Goal: Transaction & Acquisition: Purchase product/service

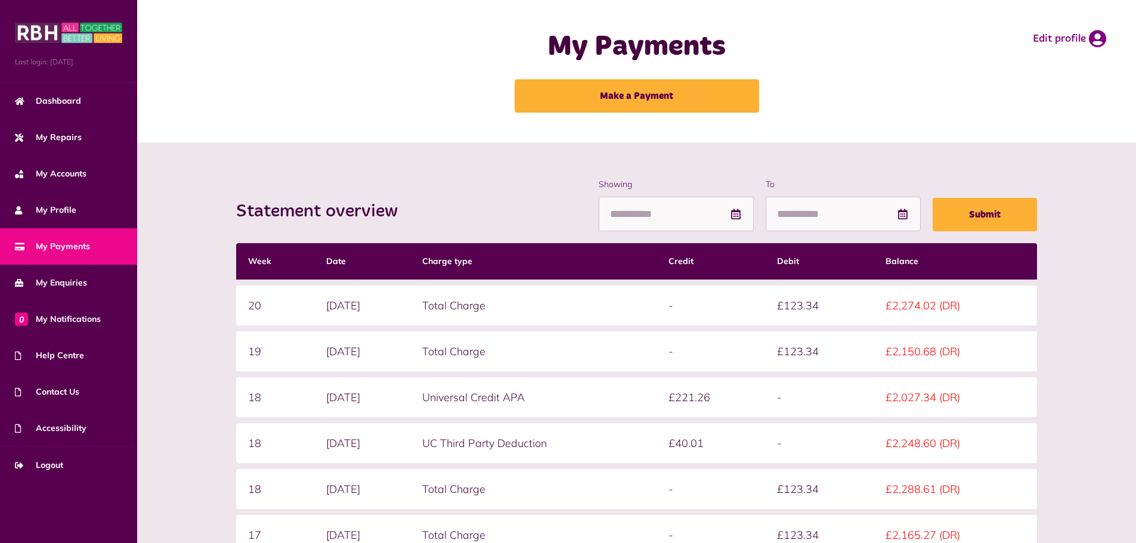
scroll to position [153, 0]
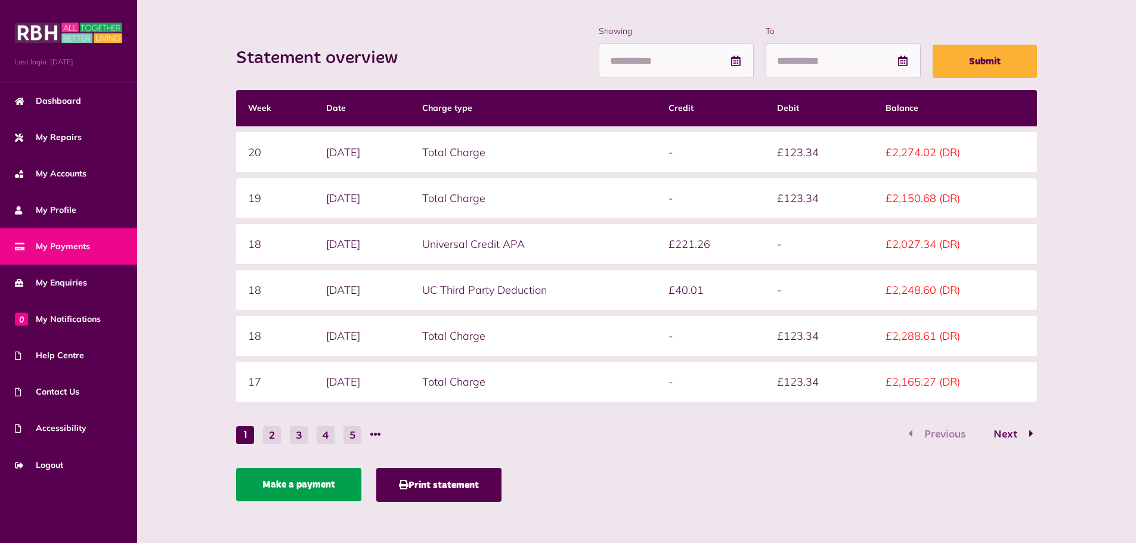
click at [294, 480] on link "Make a payment" at bounding box center [298, 484] width 125 height 33
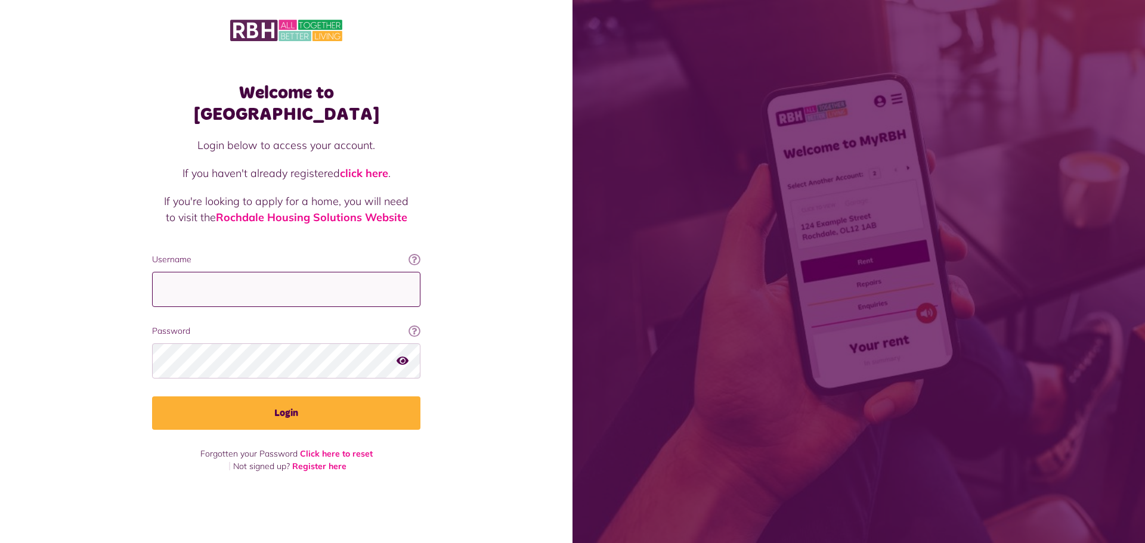
type input "**********"
click at [406, 355] on icon "button" at bounding box center [403, 360] width 12 height 11
click at [152, 397] on button "Login" at bounding box center [286, 413] width 268 height 33
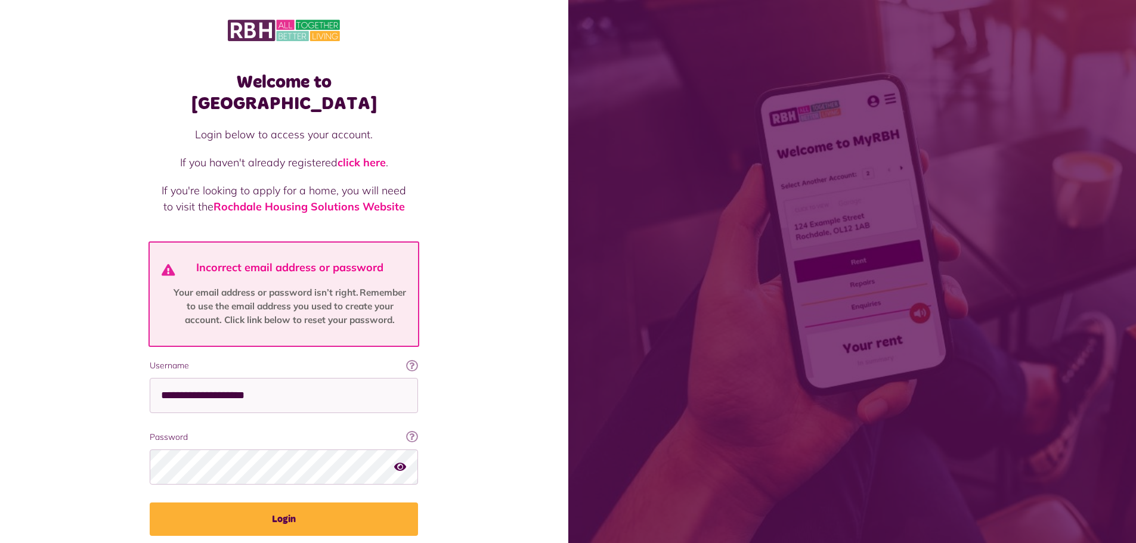
click at [403, 462] on icon "button" at bounding box center [400, 467] width 12 height 11
click at [150, 503] on button "Login" at bounding box center [284, 519] width 268 height 33
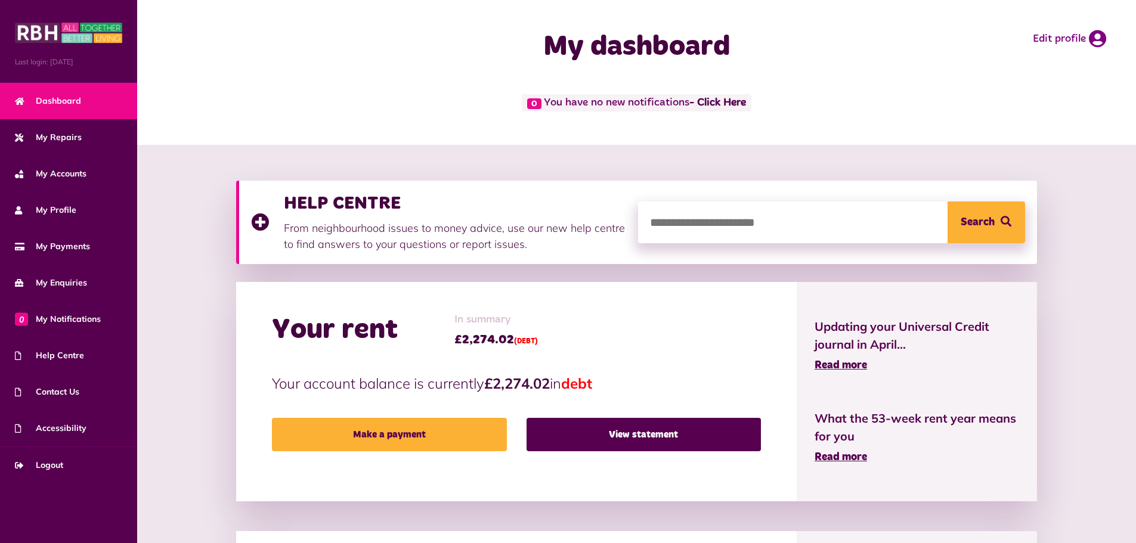
click at [1072, 342] on div "HELP CENTRE From neighbourhood issues to money advice, use our new help centre …" at bounding box center [636, 536] width 975 height 710
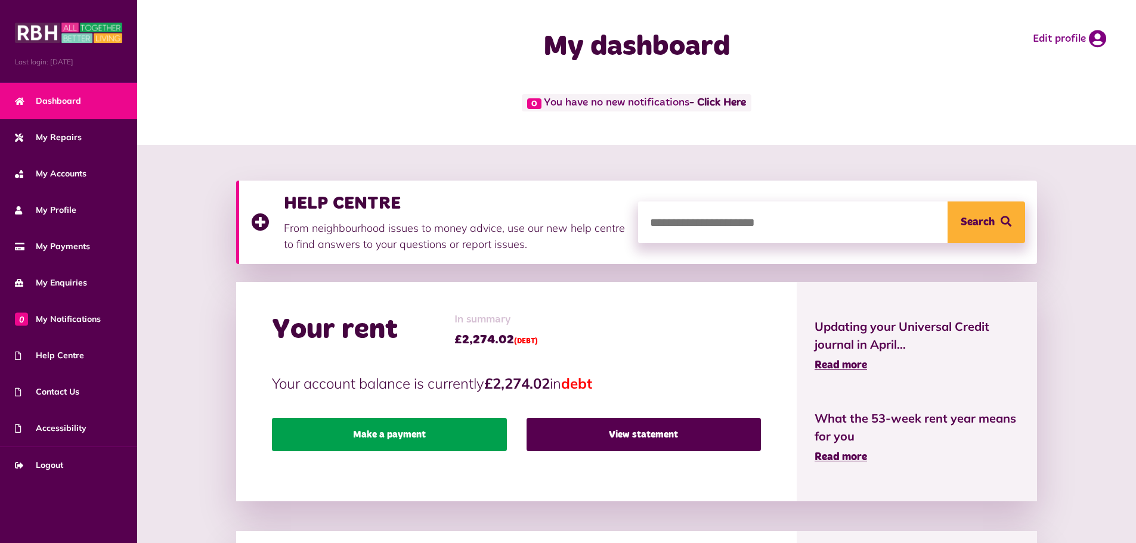
click at [432, 445] on link "Make a payment" at bounding box center [389, 434] width 234 height 33
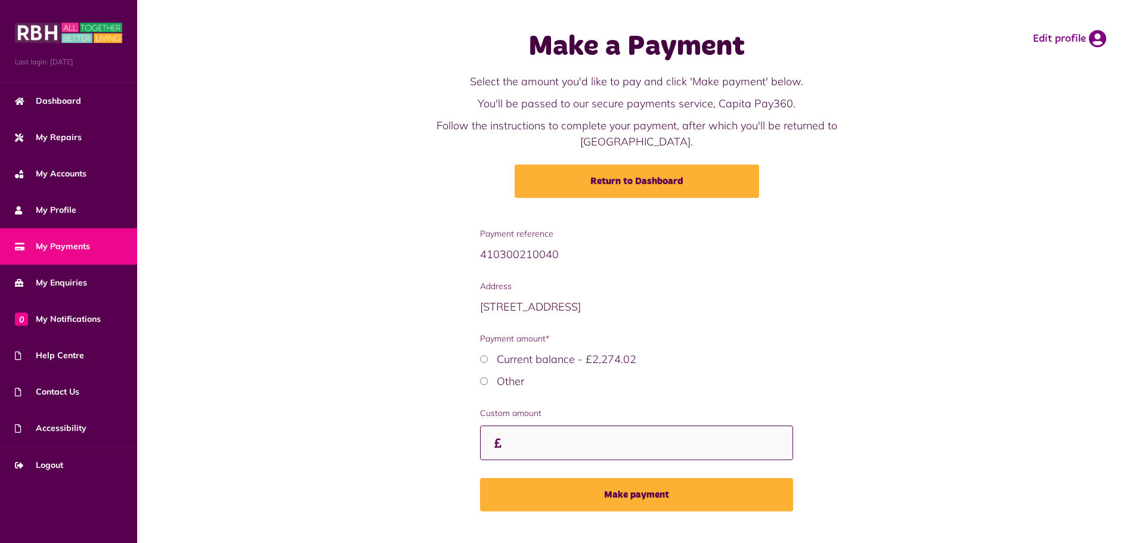
click at [521, 426] on input "Custom amount" at bounding box center [636, 443] width 313 height 35
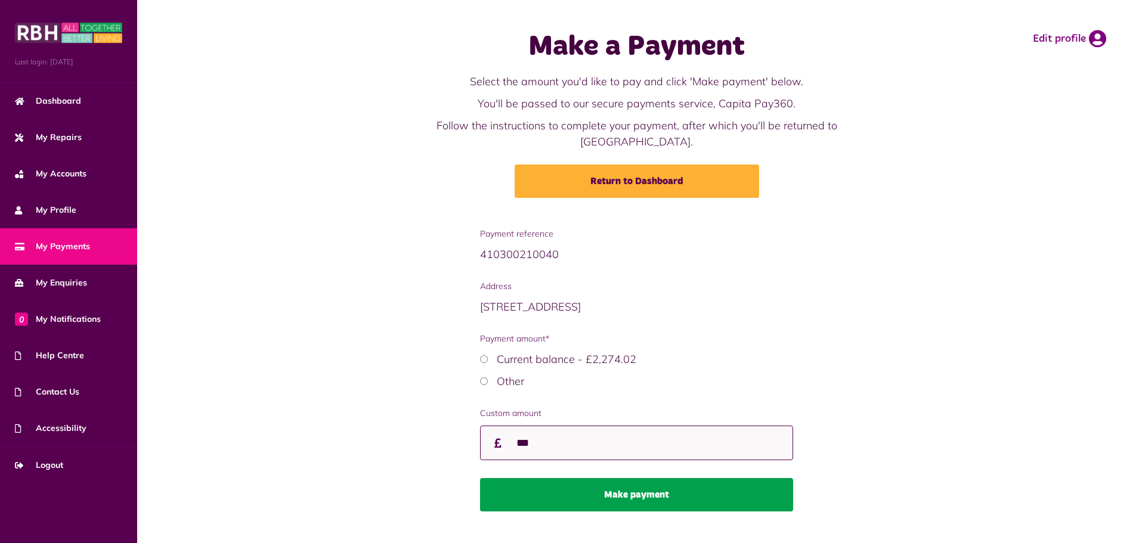
type input "***"
click at [708, 483] on button "Make payment" at bounding box center [636, 494] width 313 height 33
